Goal: Task Accomplishment & Management: Complete application form

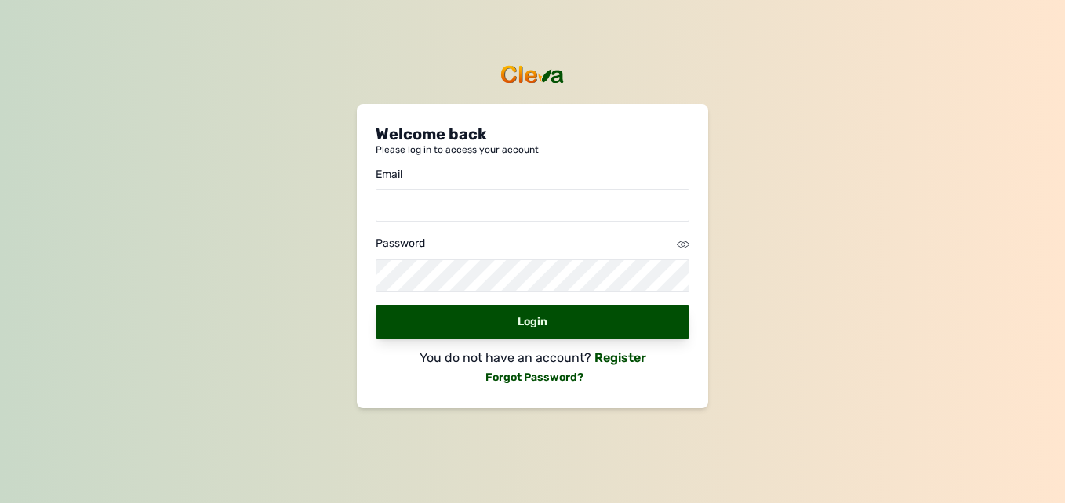
click at [619, 355] on link "Register" at bounding box center [618, 357] width 55 height 15
select select
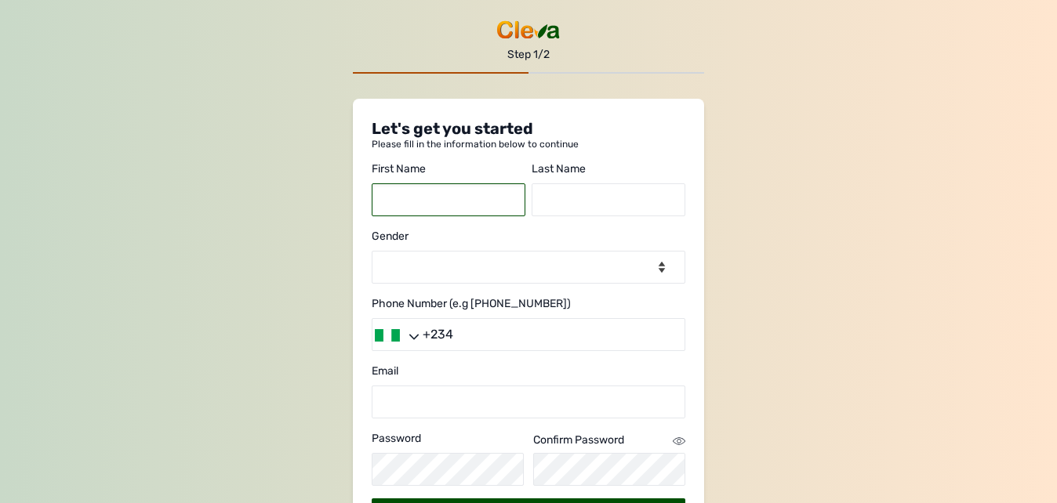
click at [466, 198] on input "text" at bounding box center [449, 199] width 154 height 33
type input "o"
type input "[PERSON_NAME]"
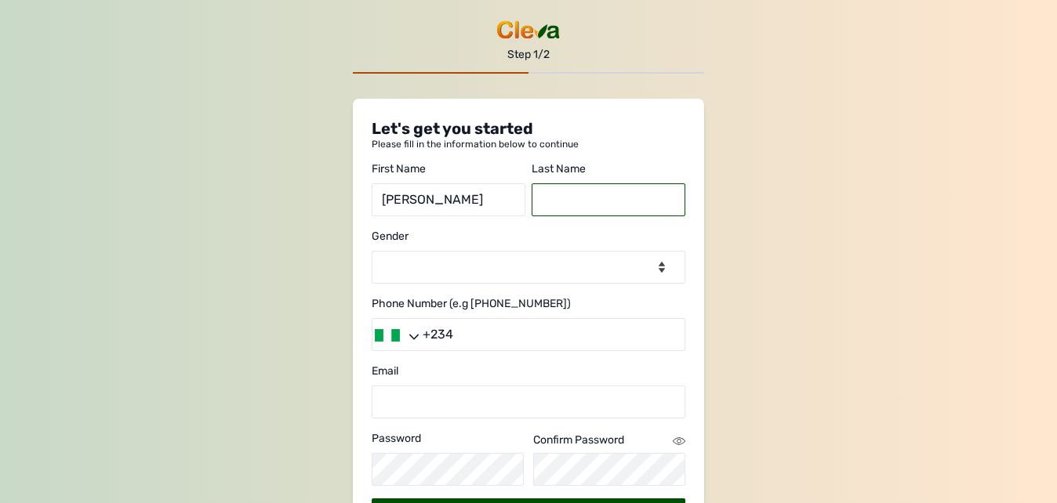
click at [565, 209] on input "text" at bounding box center [609, 199] width 154 height 33
type input "Oyetunde"
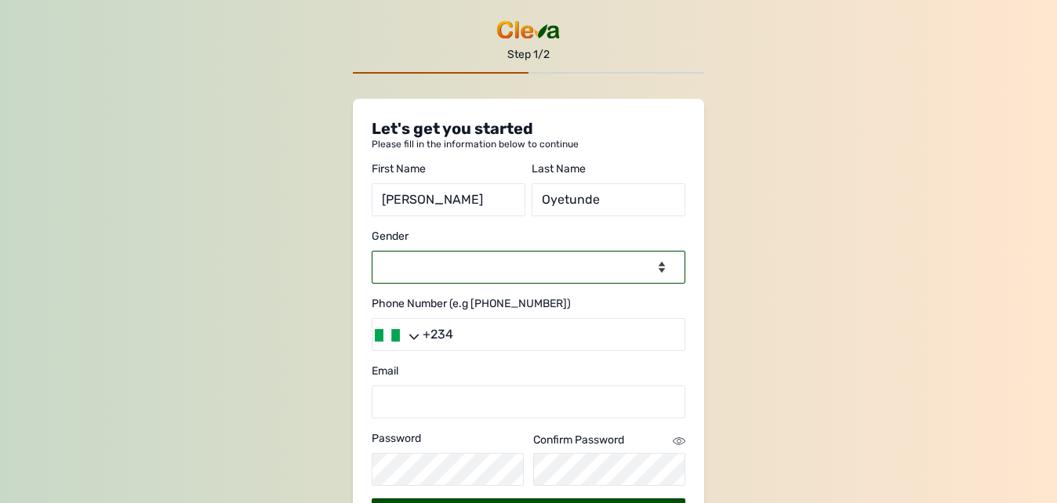
click at [532, 265] on select "-- Select gender -- [DEMOGRAPHIC_DATA] [DEMOGRAPHIC_DATA]" at bounding box center [529, 267] width 314 height 33
select select "[DEMOGRAPHIC_DATA]"
click at [372, 251] on select "-- Select gender -- [DEMOGRAPHIC_DATA] [DEMOGRAPHIC_DATA]" at bounding box center [529, 267] width 314 height 33
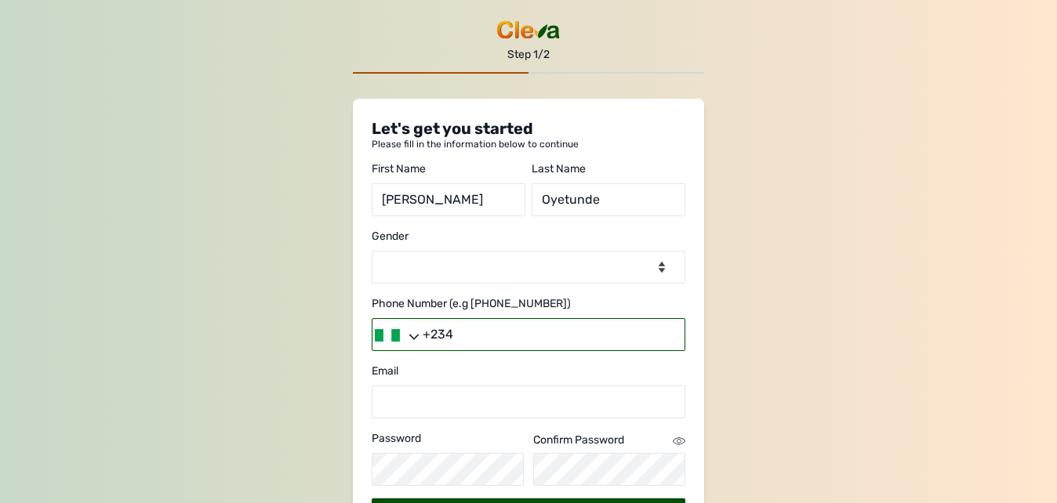
click at [487, 335] on input "+234" at bounding box center [529, 334] width 314 height 33
type input "[PHONE_NUMBER]"
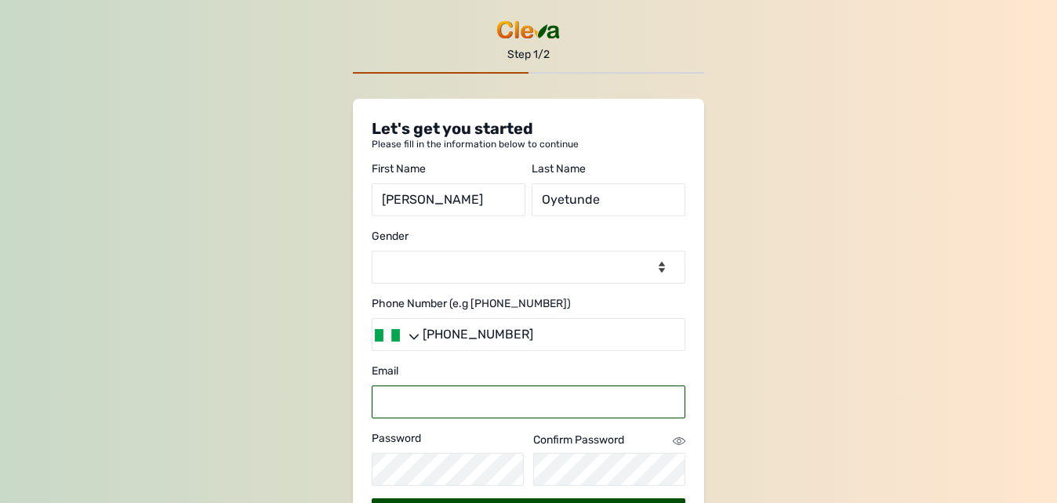
click at [470, 399] on input "email" at bounding box center [529, 402] width 314 height 33
type input "[EMAIL_ADDRESS][DOMAIN_NAME]"
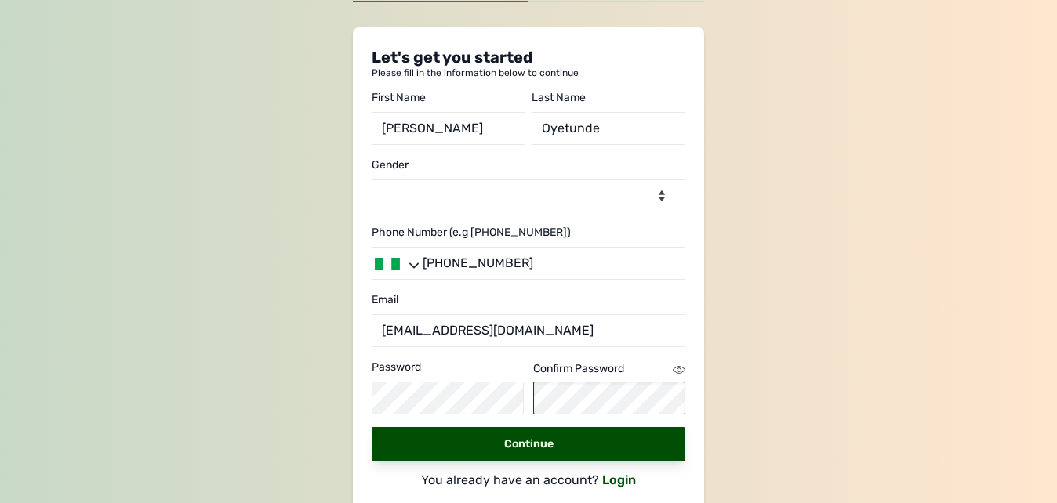
scroll to position [73, 0]
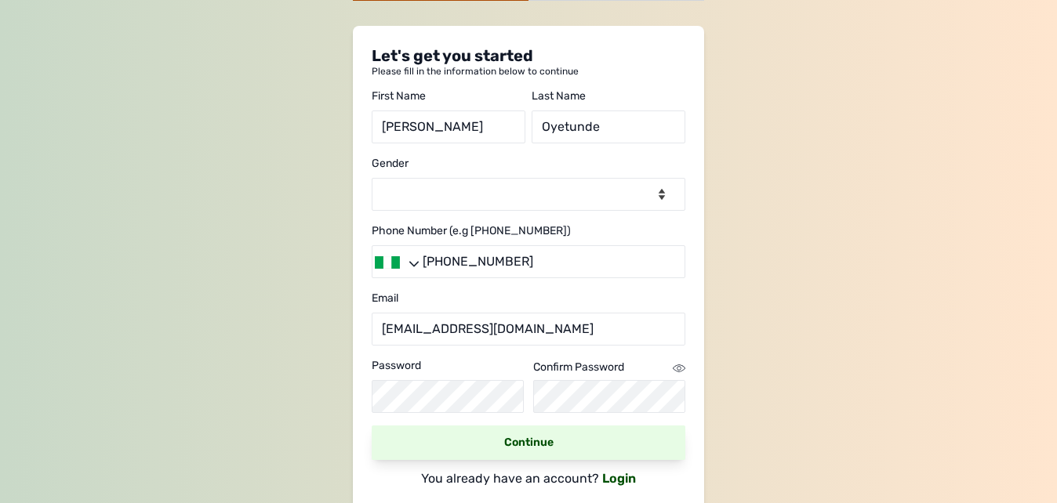
click at [535, 442] on link "Continue" at bounding box center [529, 443] width 314 height 34
